Goal: Information Seeking & Learning: Find specific page/section

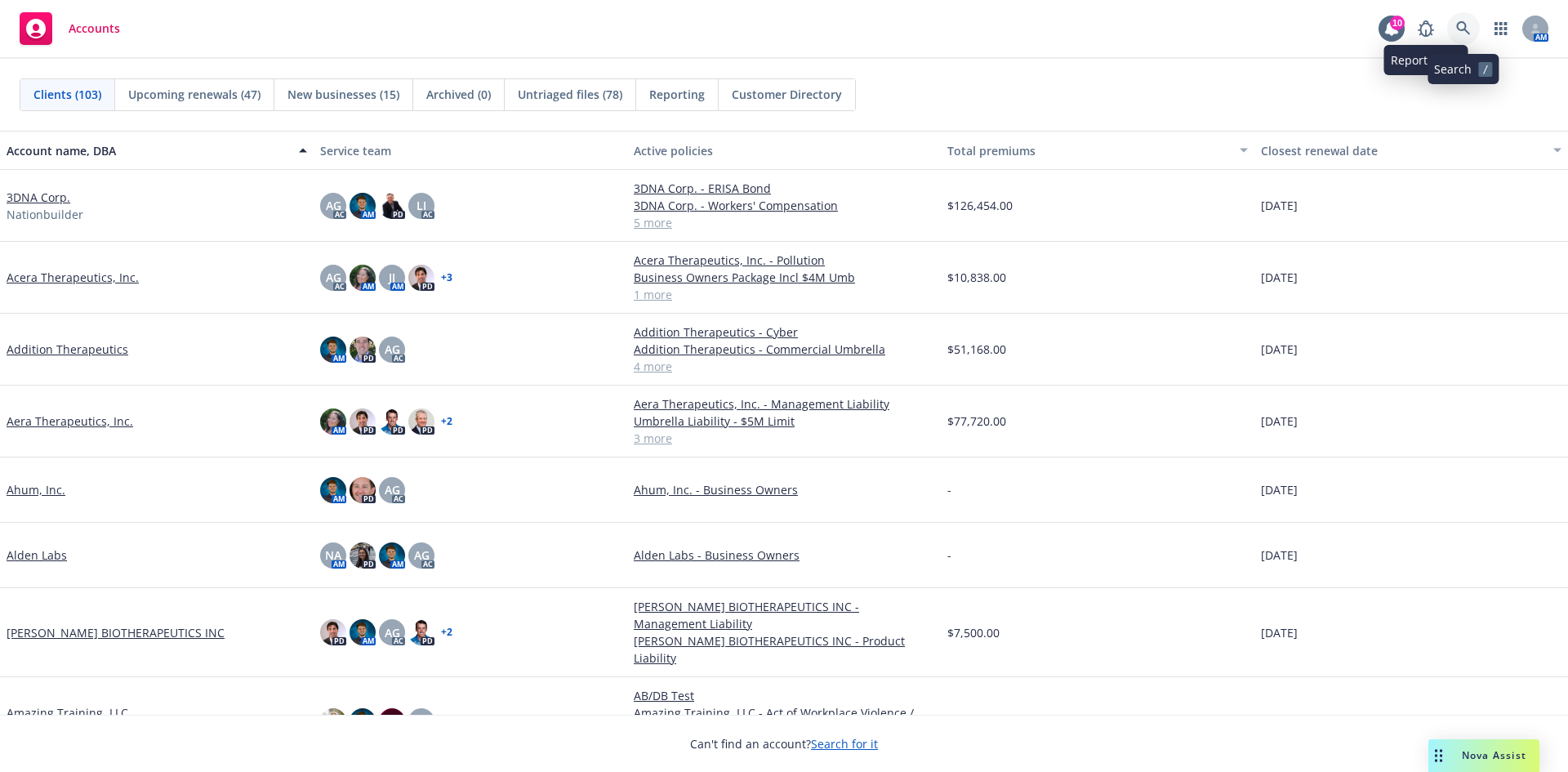
click at [1466, 23] on icon at bounding box center [1464, 29] width 15 height 15
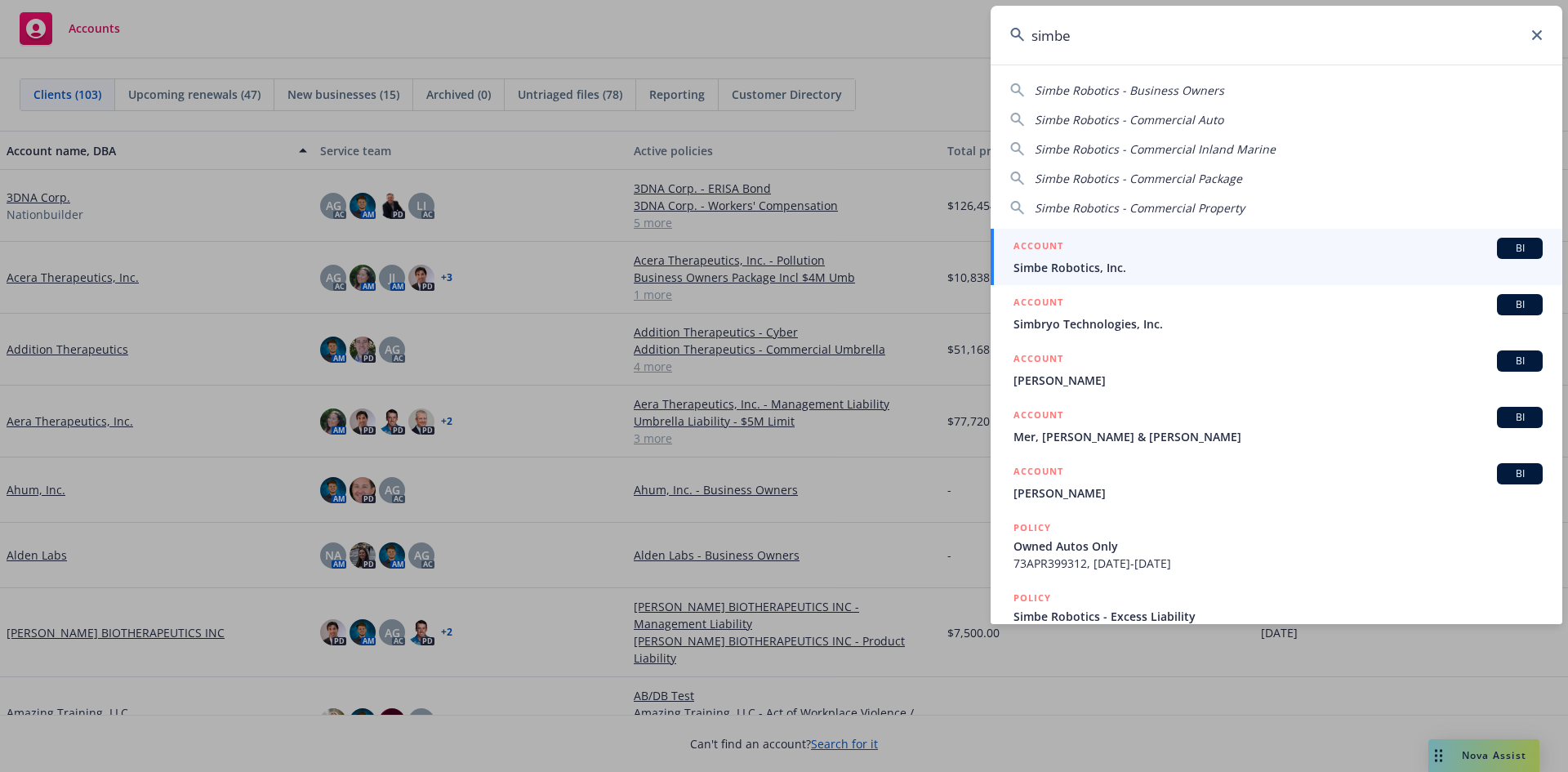
type input "simbe"
click at [1217, 244] on div "ACCOUNT BI" at bounding box center [1278, 249] width 529 height 22
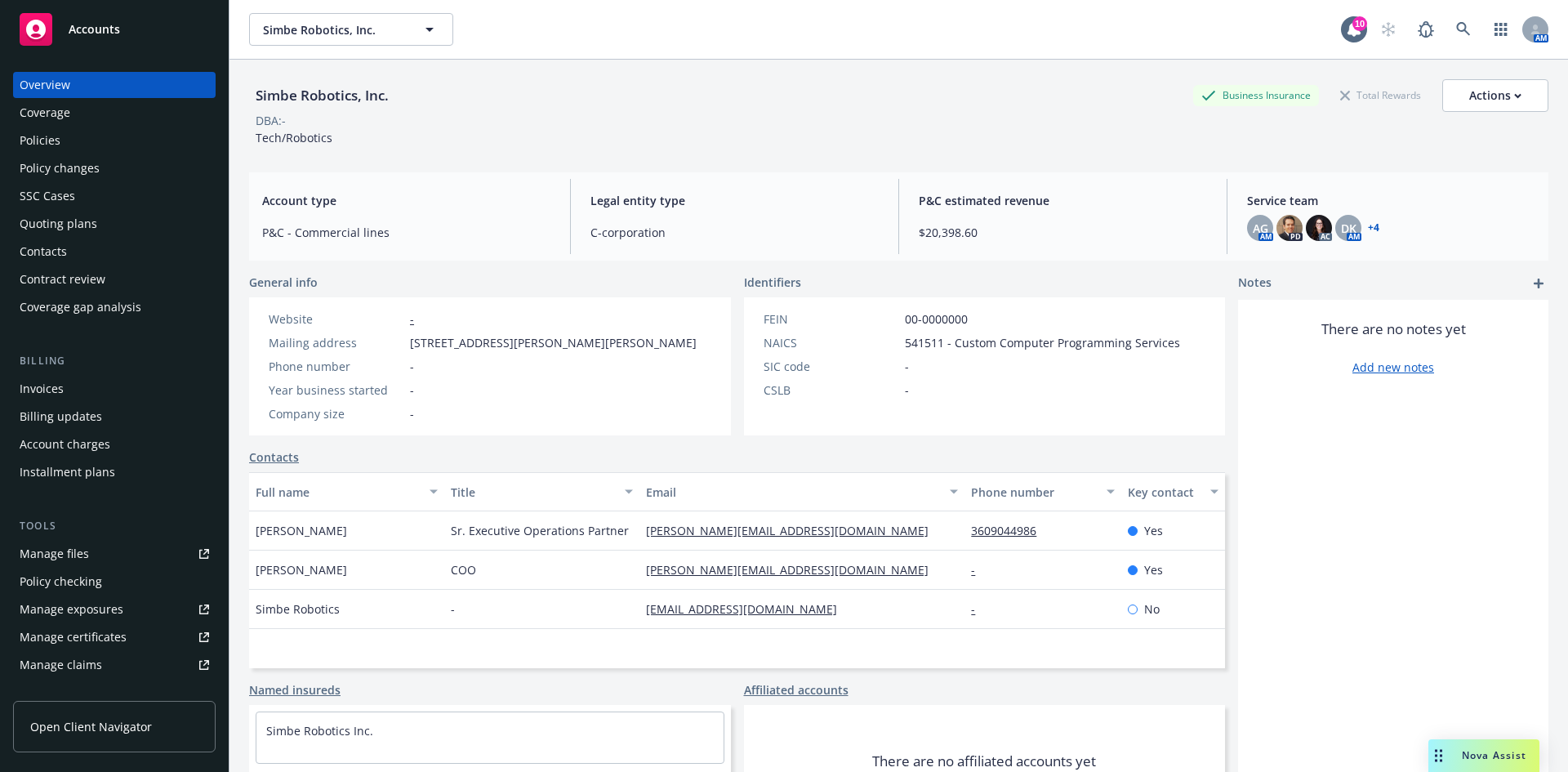
click at [112, 134] on div "Policies" at bounding box center [114, 141] width 190 height 27
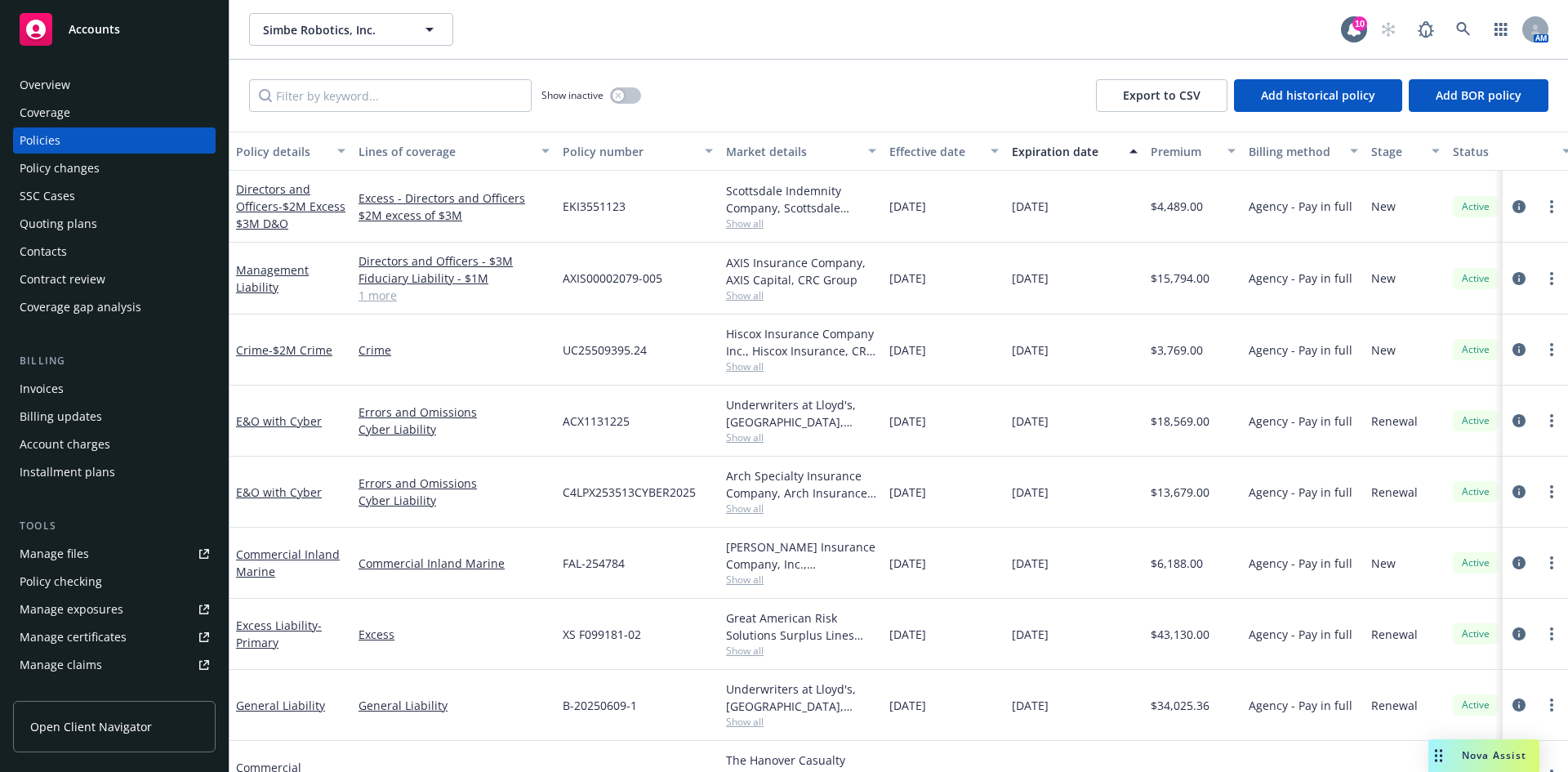
scroll to position [82, 0]
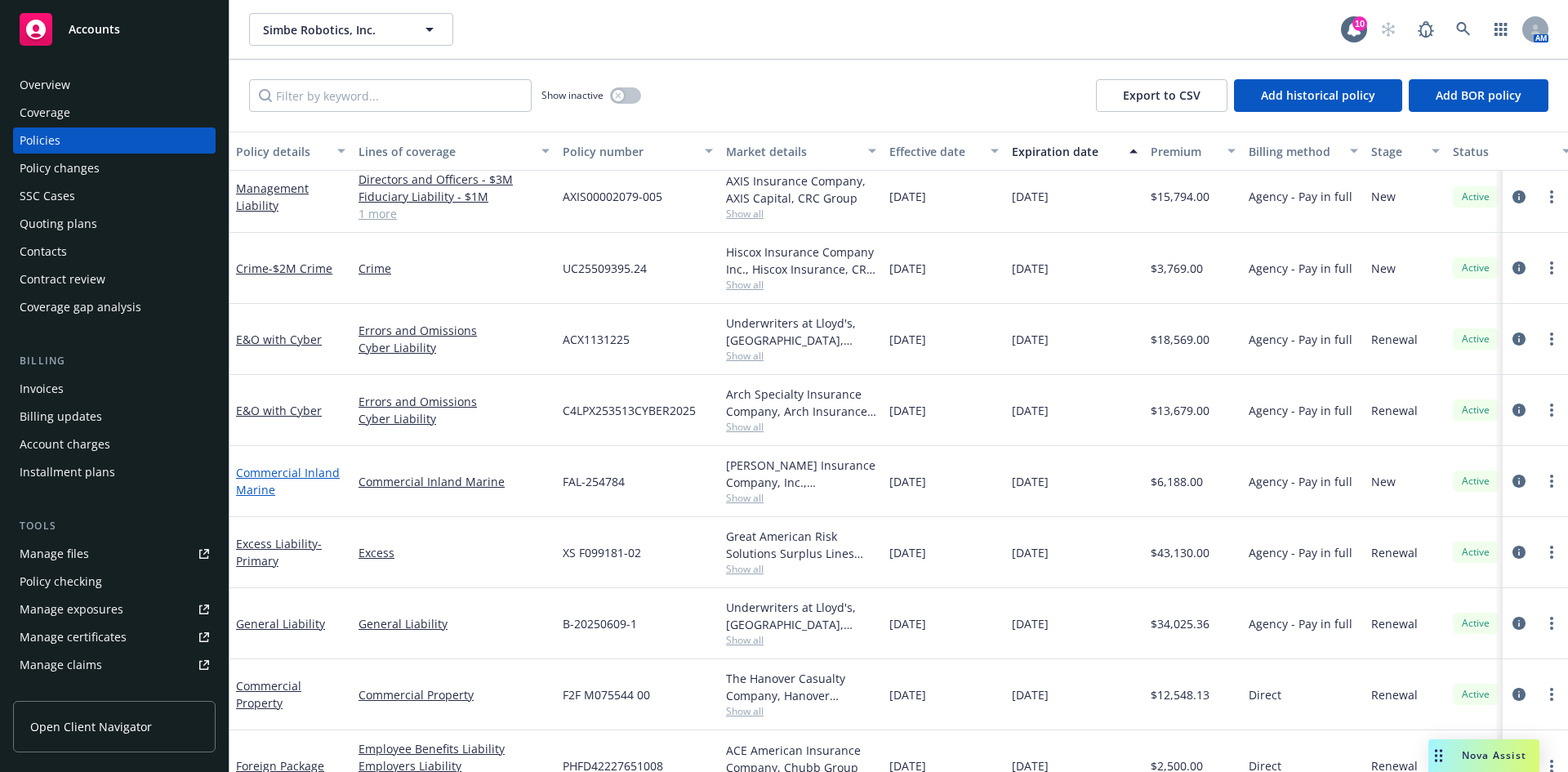
click at [283, 470] on link "Commercial Inland Marine" at bounding box center [288, 481] width 104 height 32
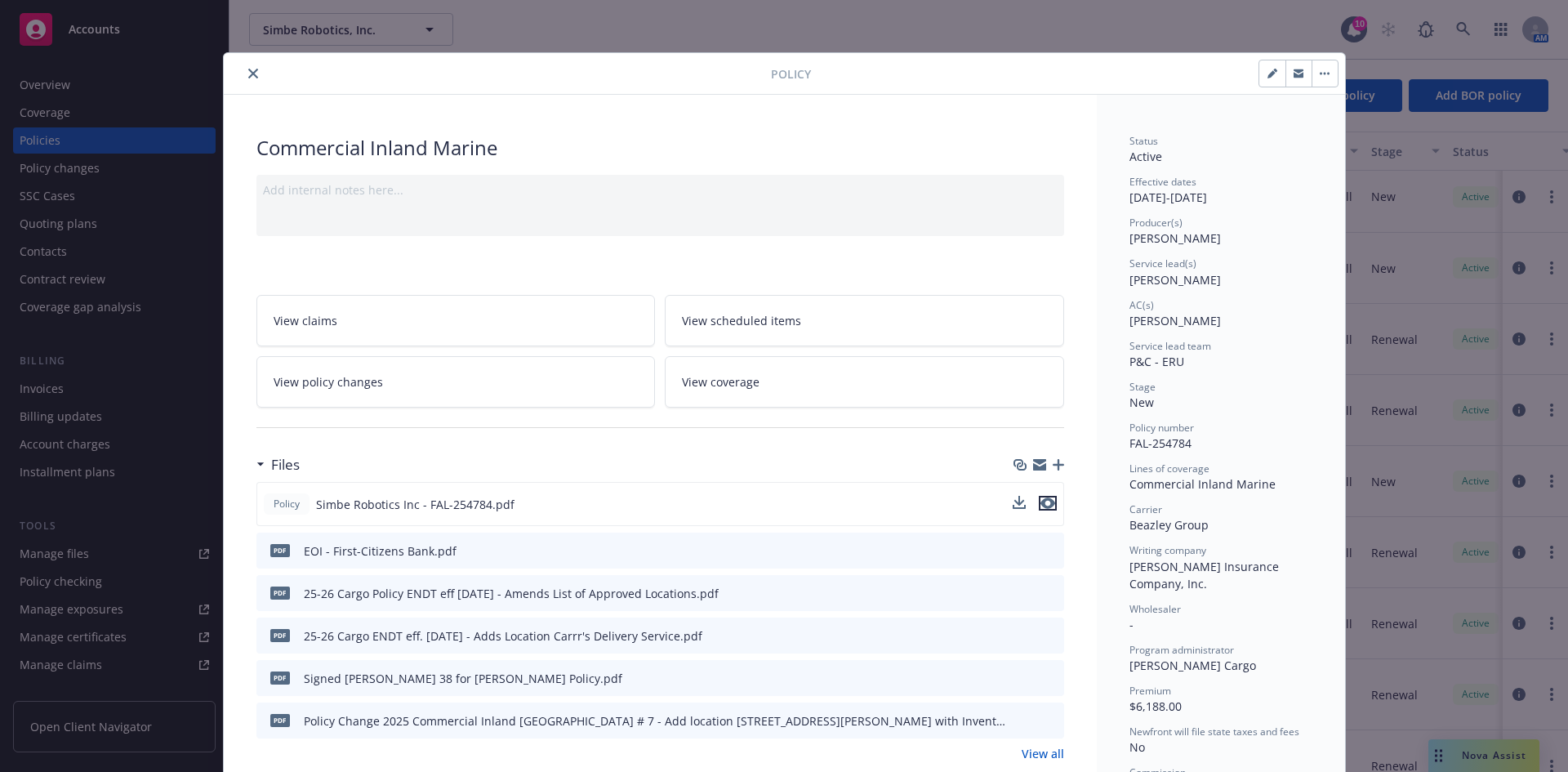
click at [1040, 504] on icon "preview file" at bounding box center [1048, 503] width 15 height 12
click at [249, 77] on icon "close" at bounding box center [254, 74] width 10 height 10
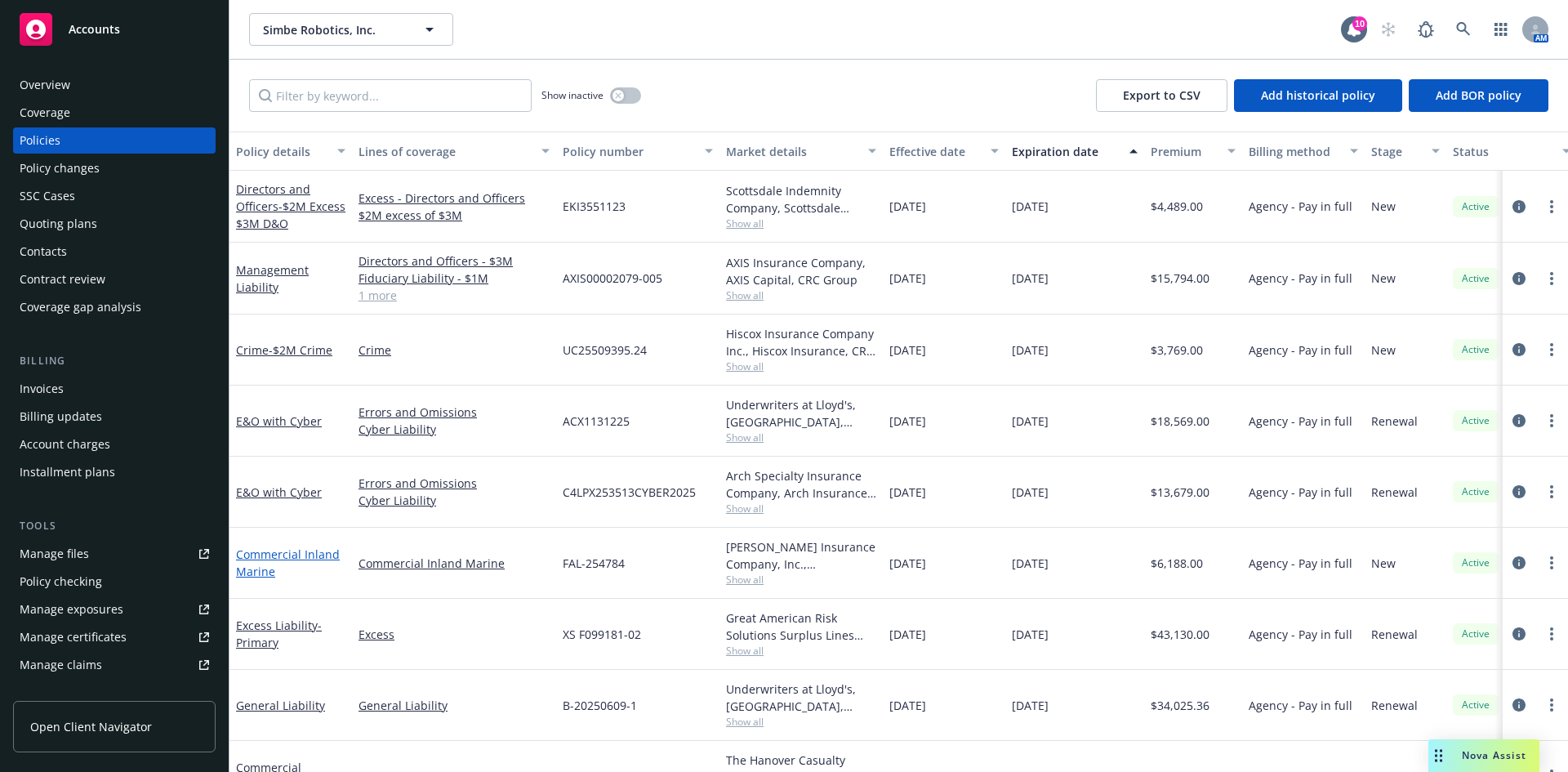
click at [279, 551] on link "Commercial Inland Marine" at bounding box center [288, 562] width 104 height 32
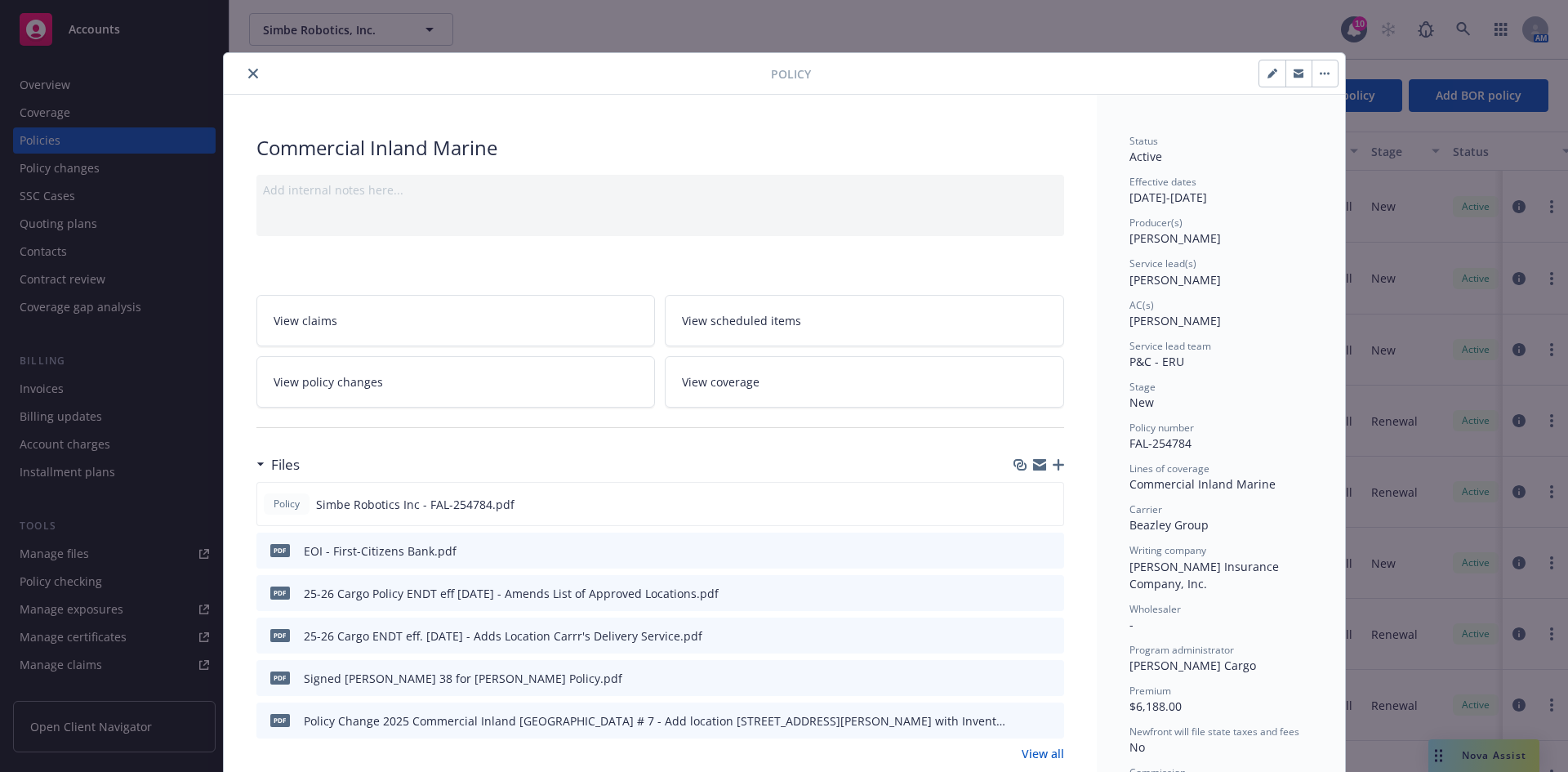
scroll to position [49, 0]
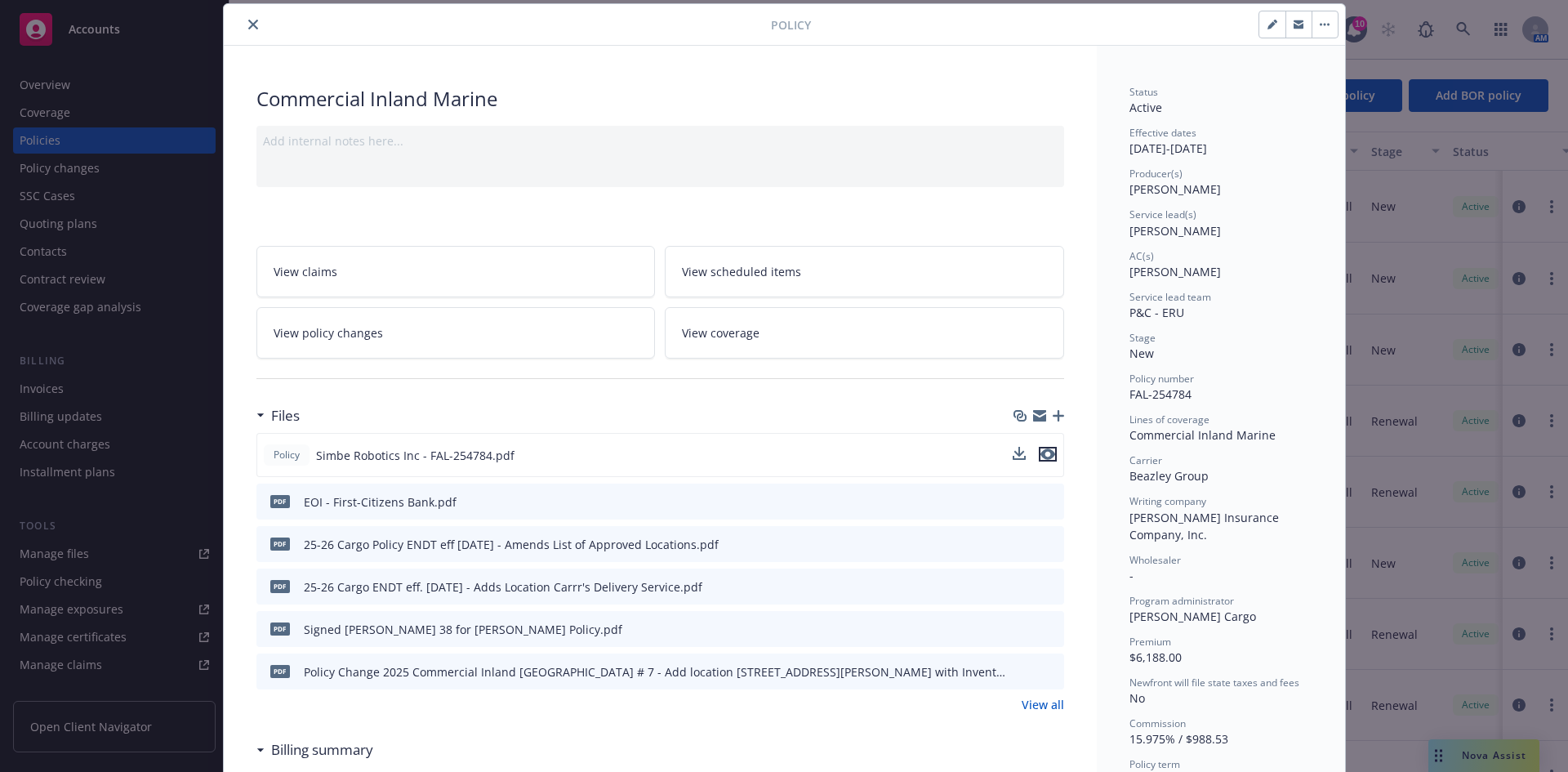
click at [1042, 456] on icon "preview file" at bounding box center [1048, 454] width 15 height 12
click at [244, 27] on button "close" at bounding box center [254, 25] width 20 height 20
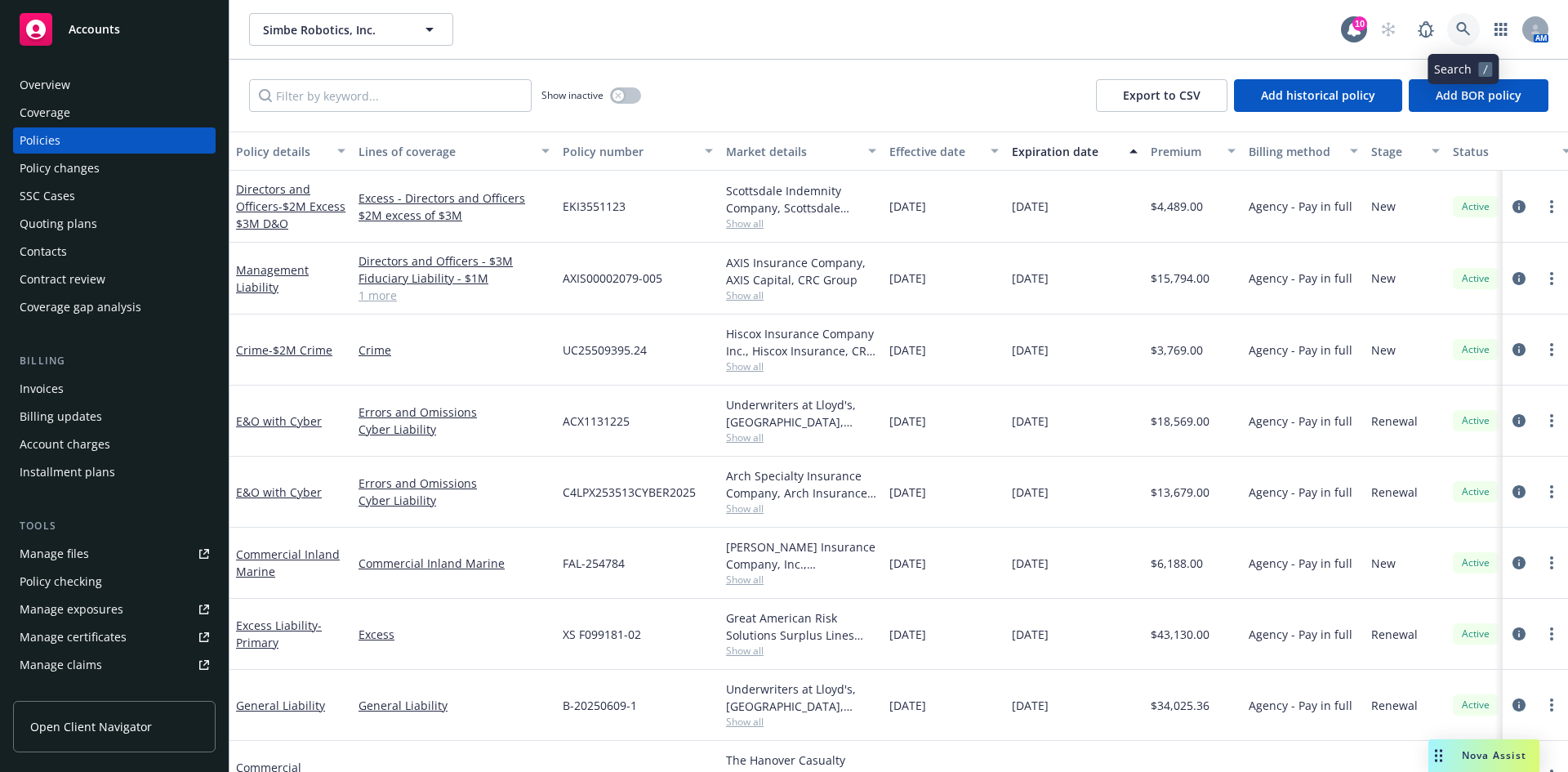
click at [1449, 27] on link at bounding box center [1463, 29] width 32 height 32
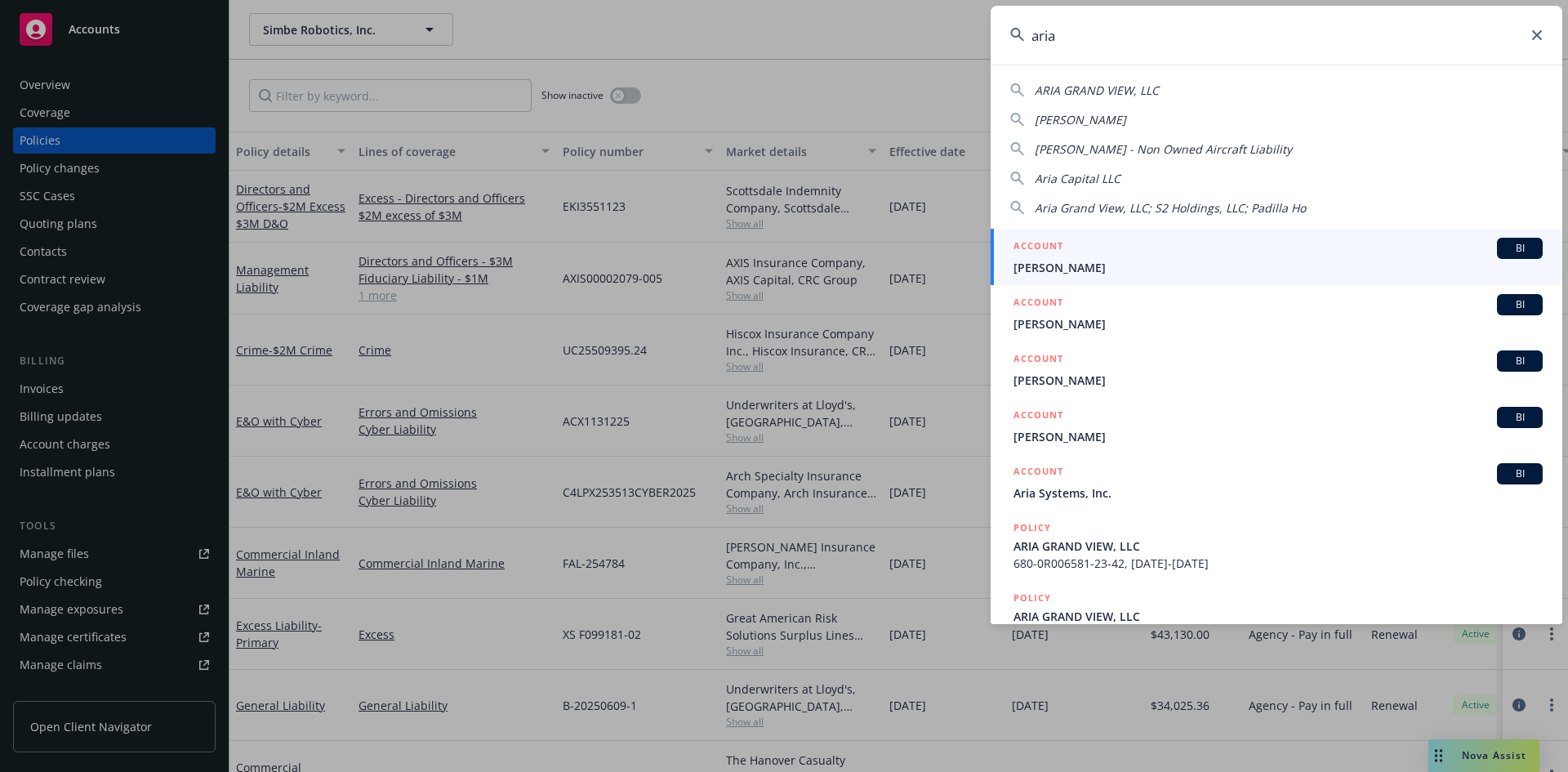
type input "aria"
drag, startPoint x: 864, startPoint y: 90, endPoint x: 846, endPoint y: 80, distance: 20.6
